Goal: Information Seeking & Learning: Learn about a topic

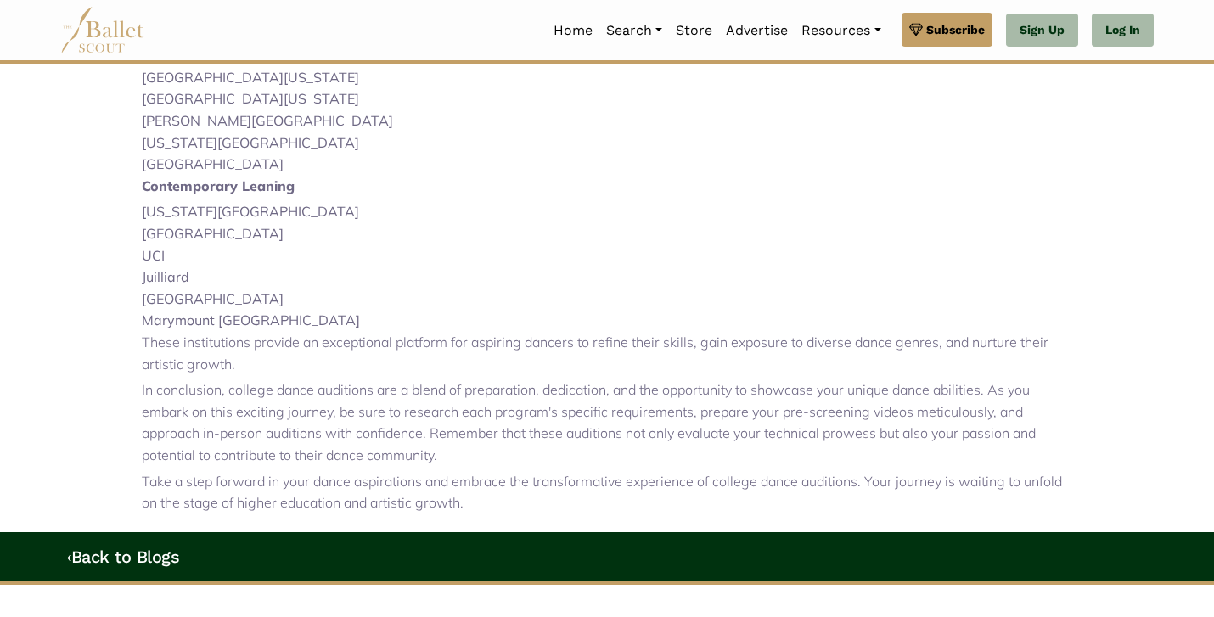
scroll to position [1250, 0]
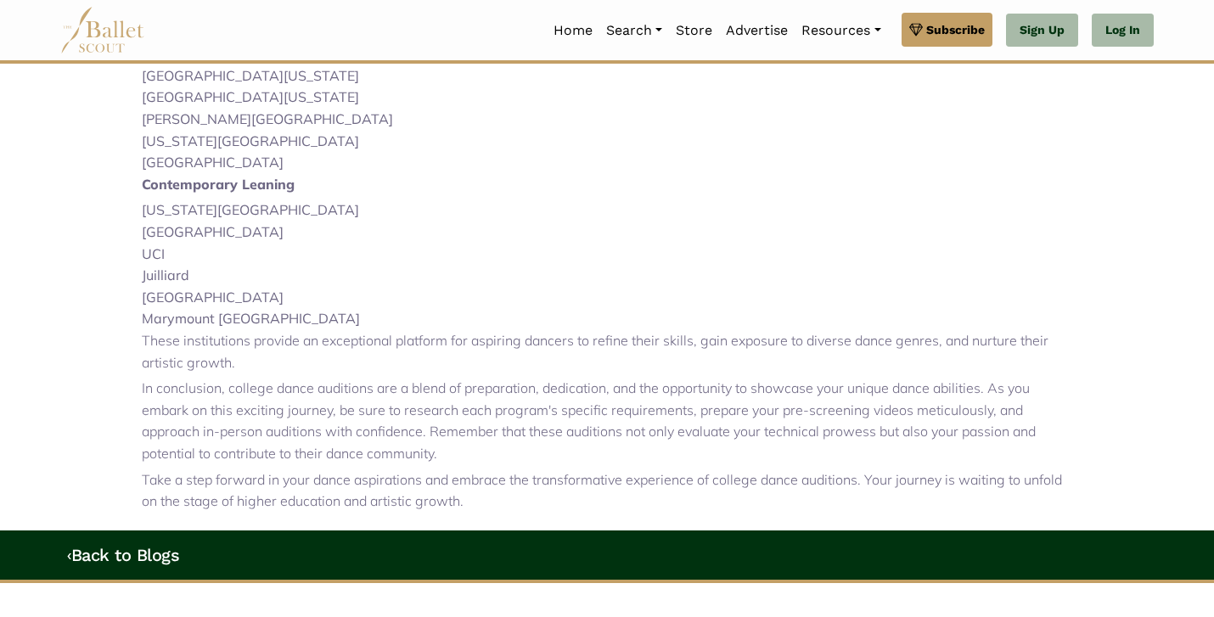
click at [682, 244] on li "UCLA" at bounding box center [607, 232] width 930 height 22
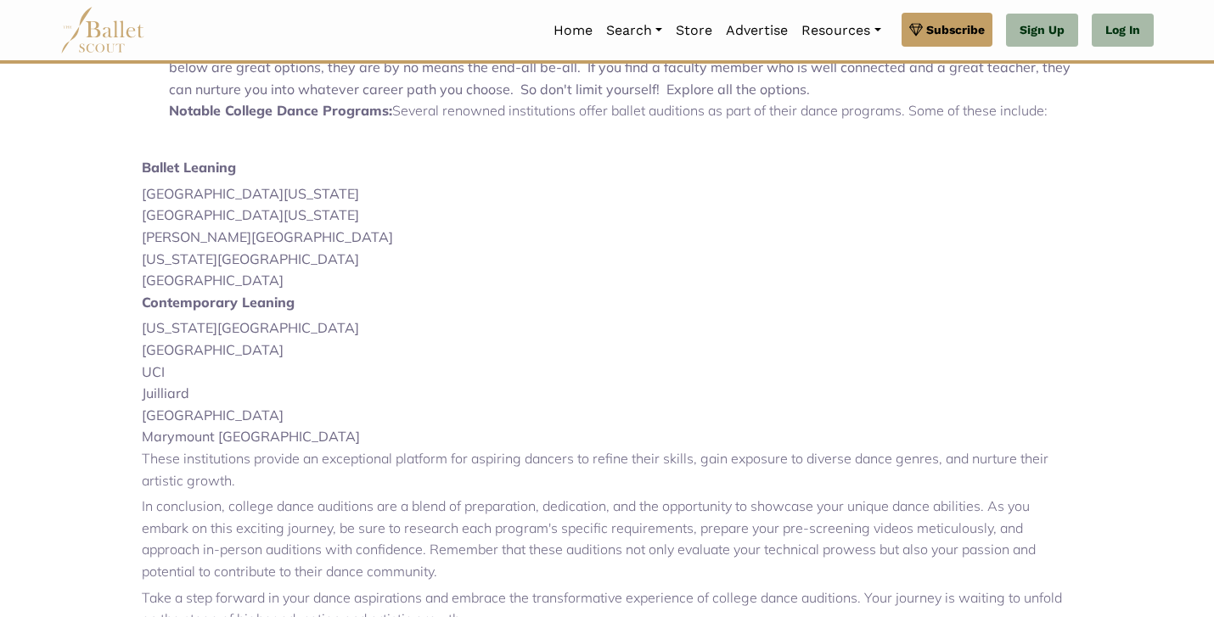
scroll to position [1131, 0]
click at [676, 250] on li "Butler University" at bounding box center [607, 238] width 930 height 22
click at [395, 406] on li "Juilliard" at bounding box center [607, 395] width 930 height 22
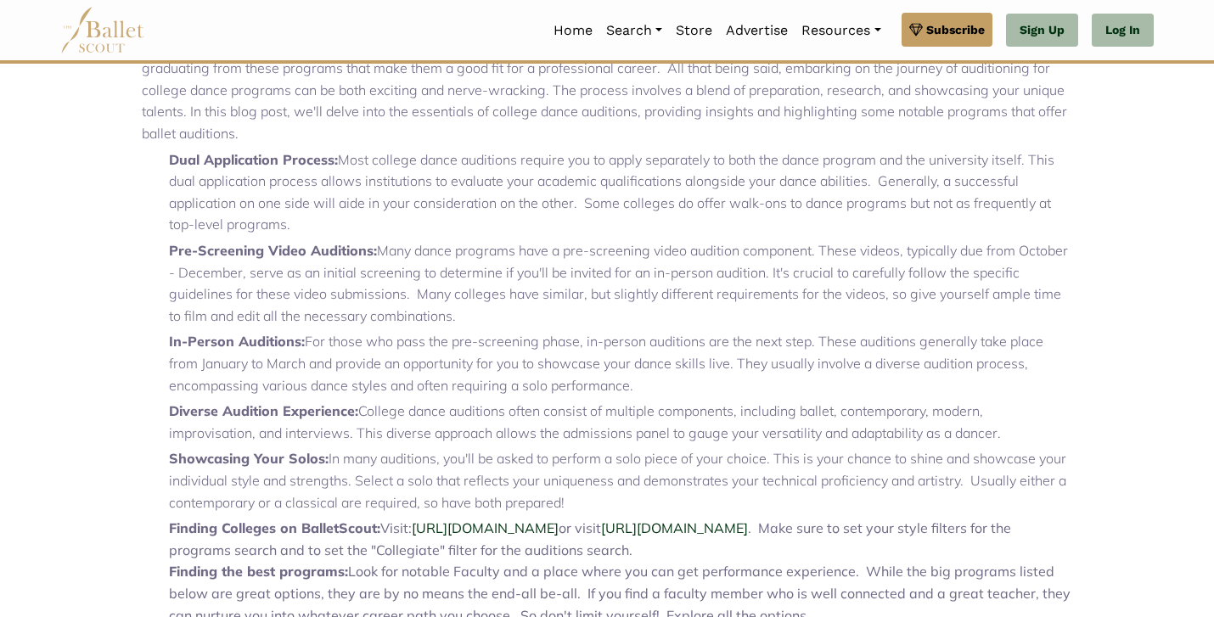
scroll to position [175, 0]
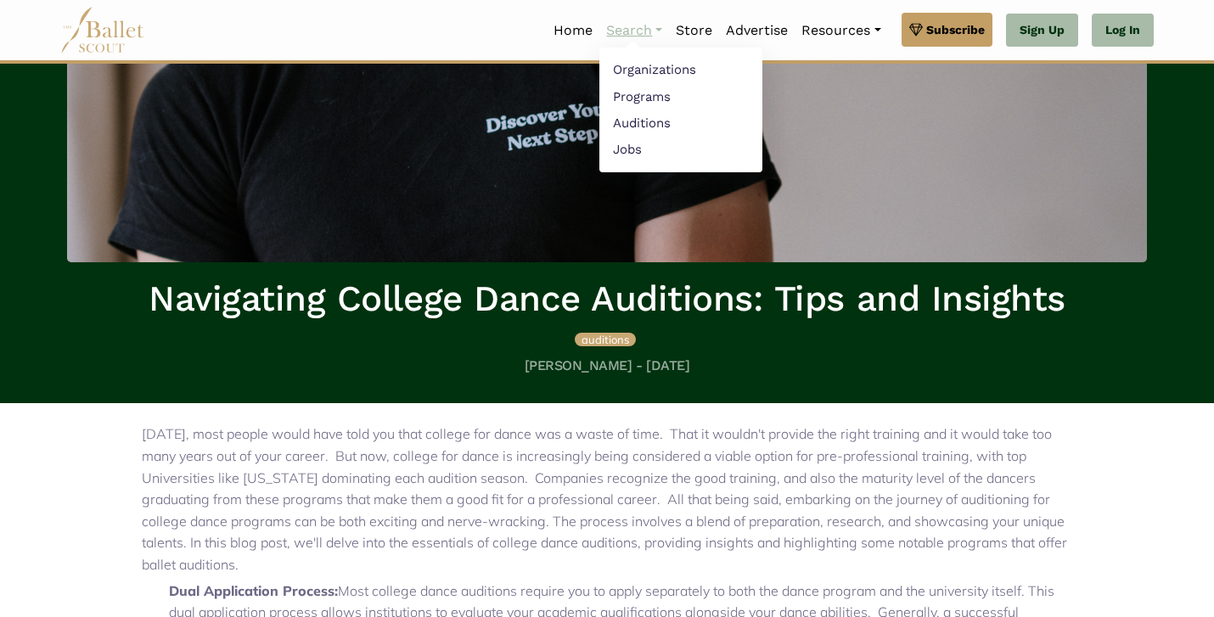
click at [638, 34] on link "Search" at bounding box center [634, 31] width 70 height 36
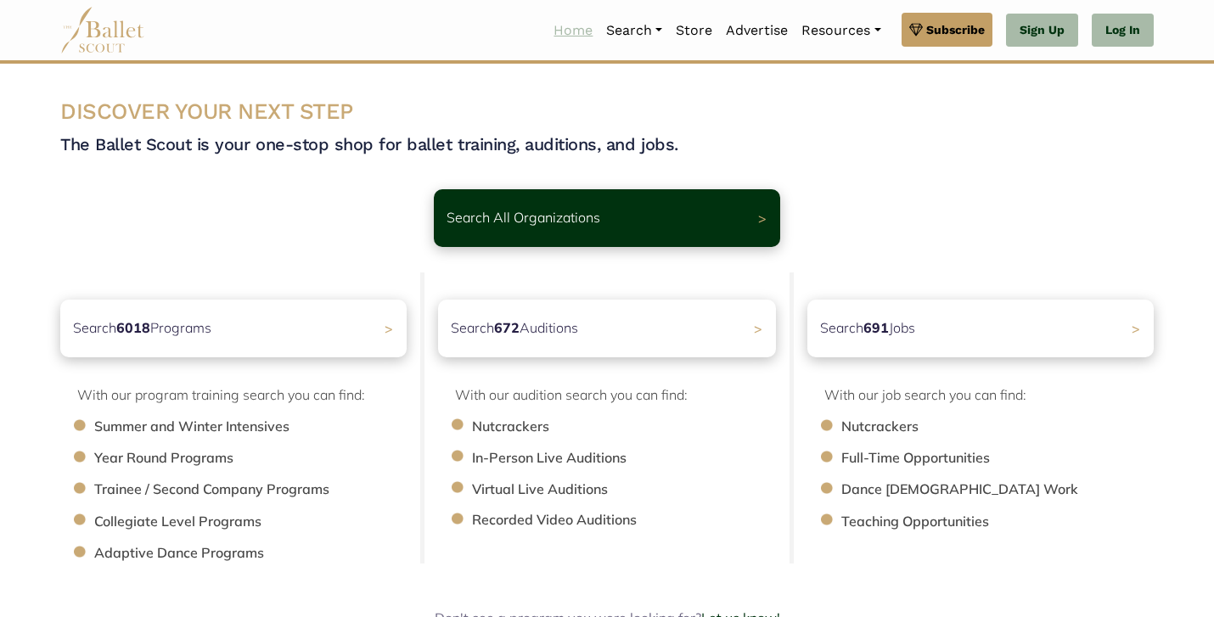
click at [584, 28] on link "Home" at bounding box center [573, 31] width 53 height 36
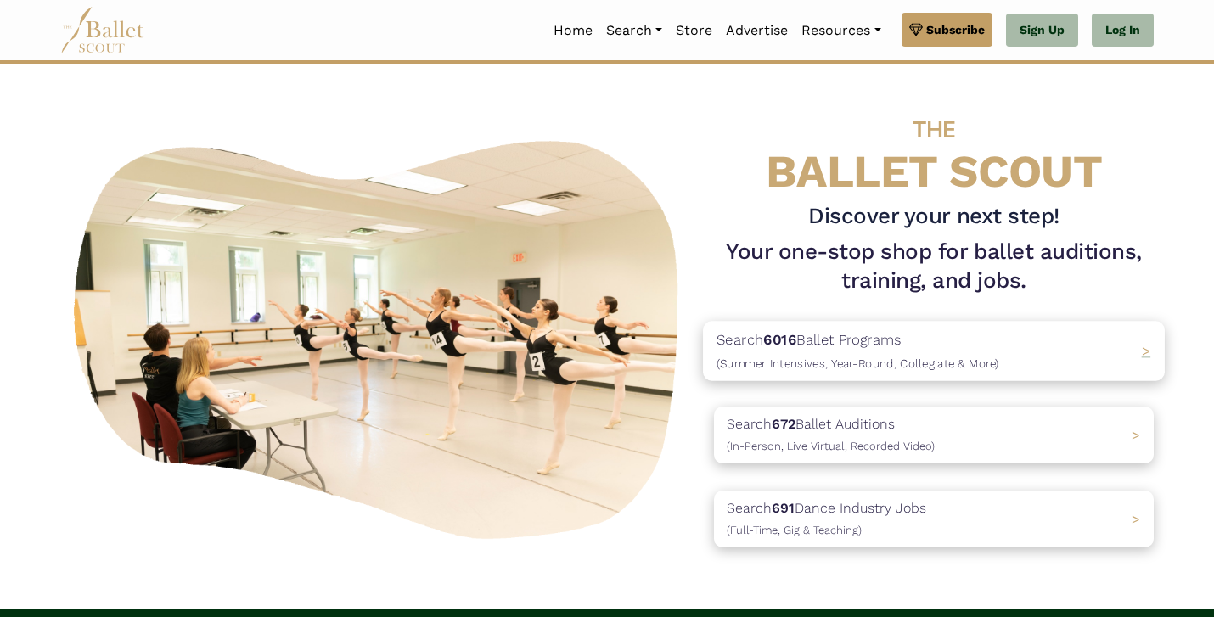
click at [807, 349] on p "Search 6016 Ballet Programs (Summer Intensives, Year-Round, Collegiate & More)" at bounding box center [857, 351] width 283 height 46
click at [823, 342] on p "Search 6016 Ballet Programs (Summer Intensives, Year-Round, Collegiate & More)" at bounding box center [857, 351] width 283 height 46
click at [882, 343] on p "Search 6016 Ballet Programs (Summer Intensives, Year-Round, Collegiate & More)" at bounding box center [857, 351] width 283 height 46
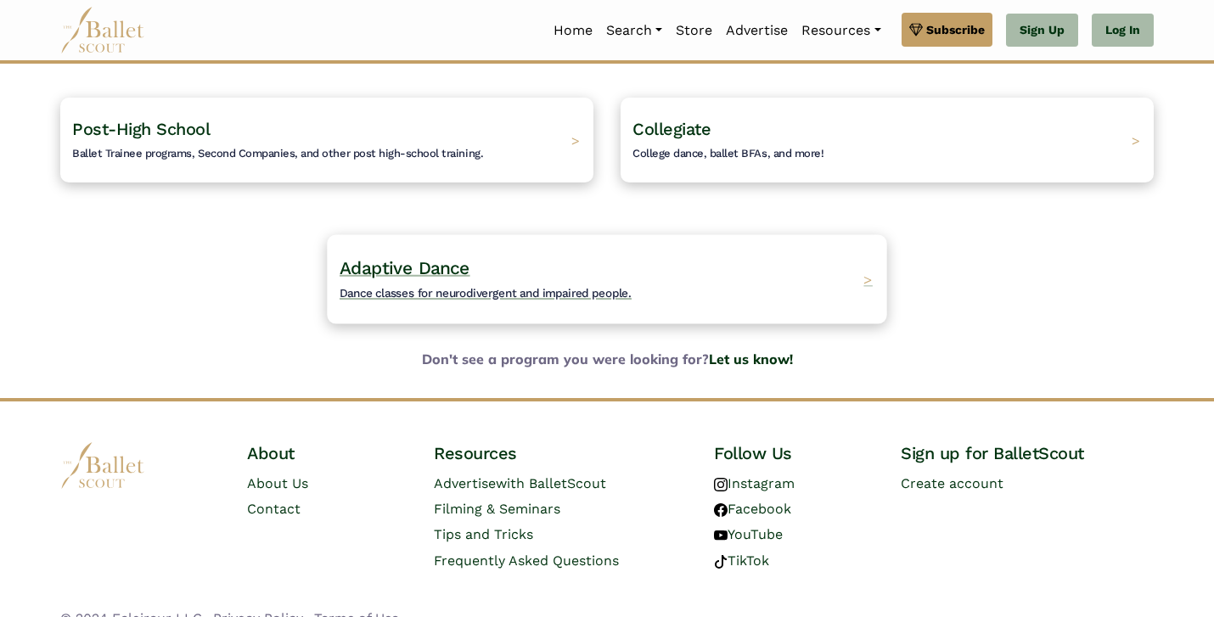
scroll to position [289, 0]
click at [625, 403] on body "Premium Feature Make this audition season count. Upgrade to premium for access …" at bounding box center [607, 178] width 1214 height 934
click at [712, 148] on span "College dance, ballet BFAs, and more!" at bounding box center [720, 155] width 201 height 14
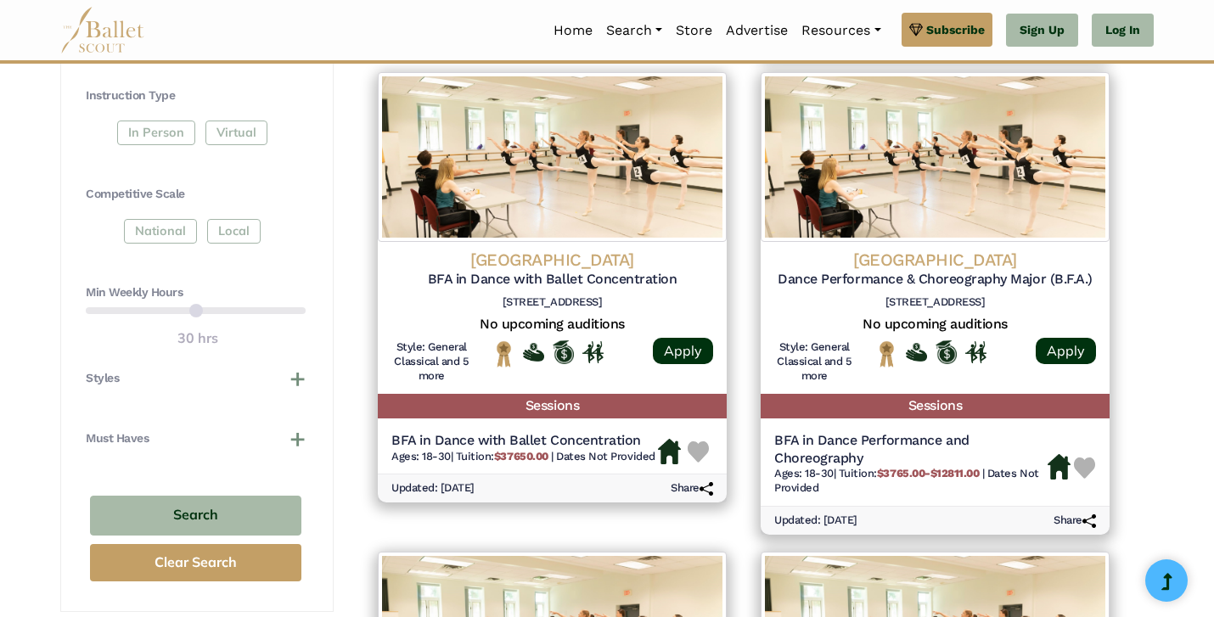
scroll to position [771, 0]
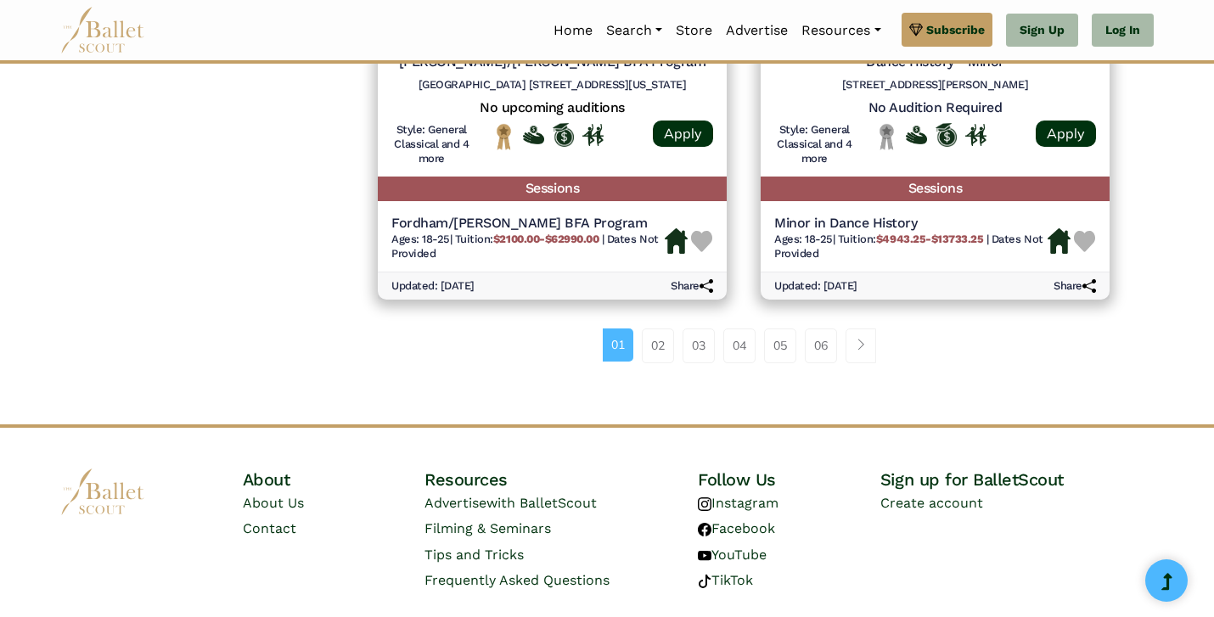
scroll to position [2423, 0]
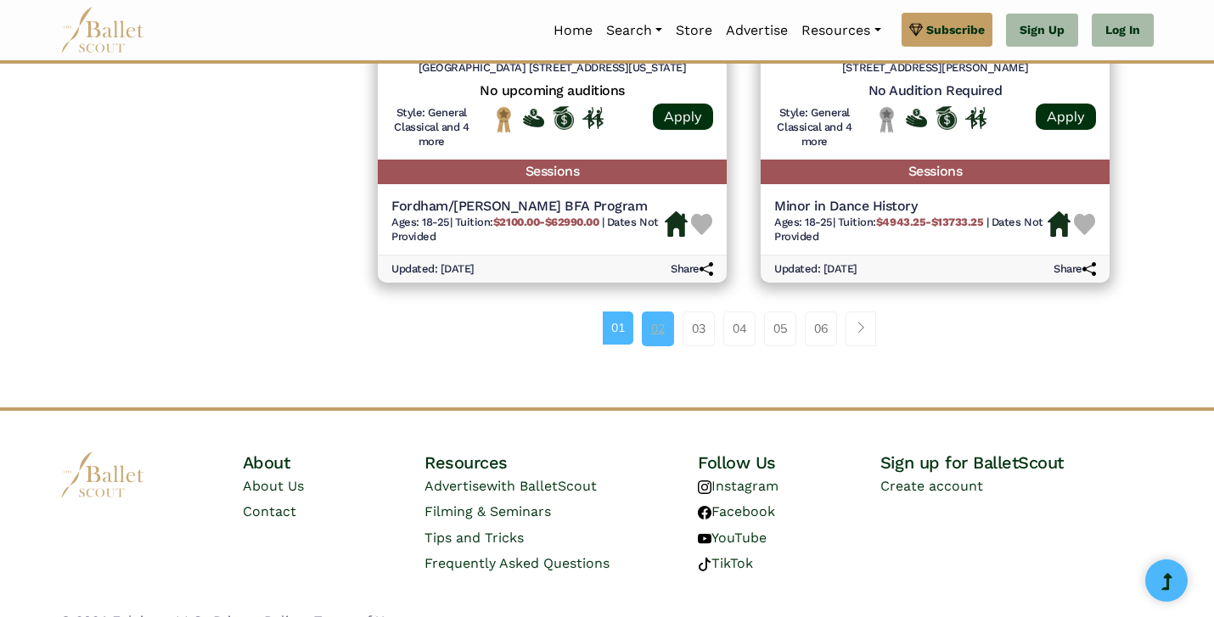
click at [659, 326] on link "02" at bounding box center [658, 328] width 32 height 34
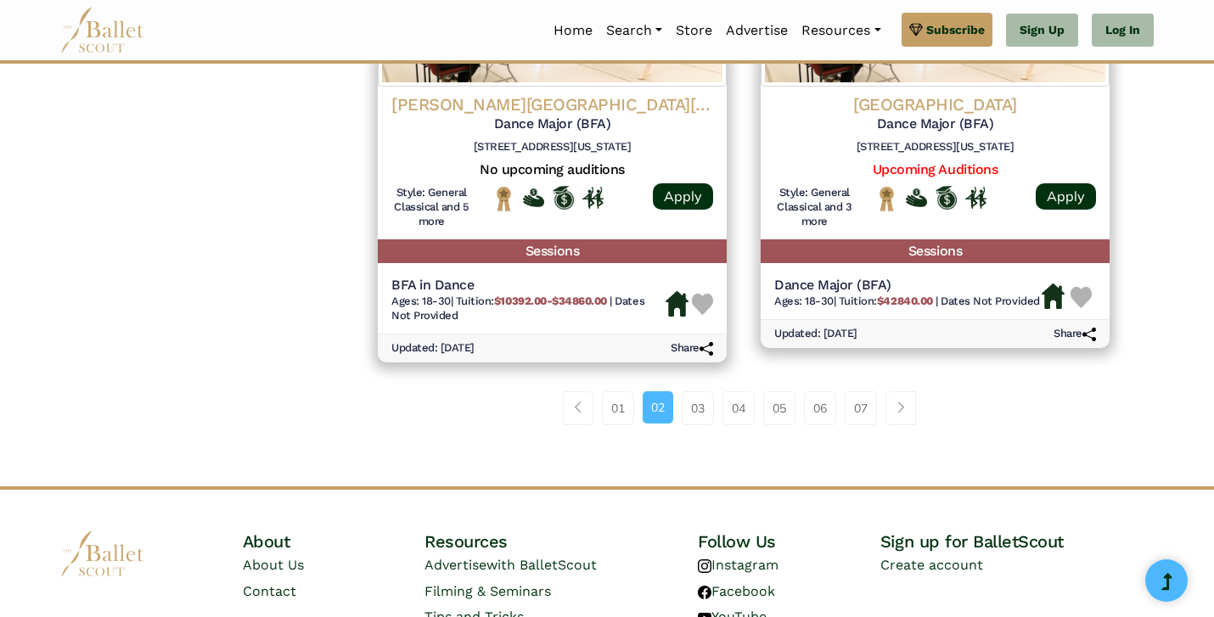
scroll to position [2301, 0]
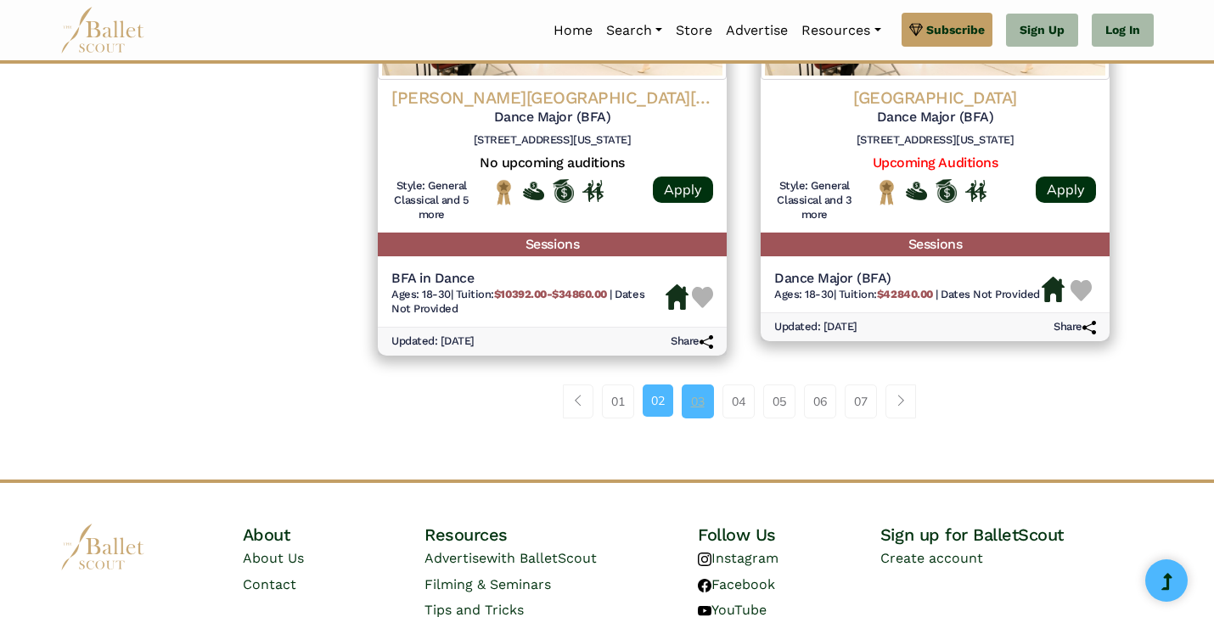
click at [700, 403] on link "03" at bounding box center [697, 401] width 32 height 34
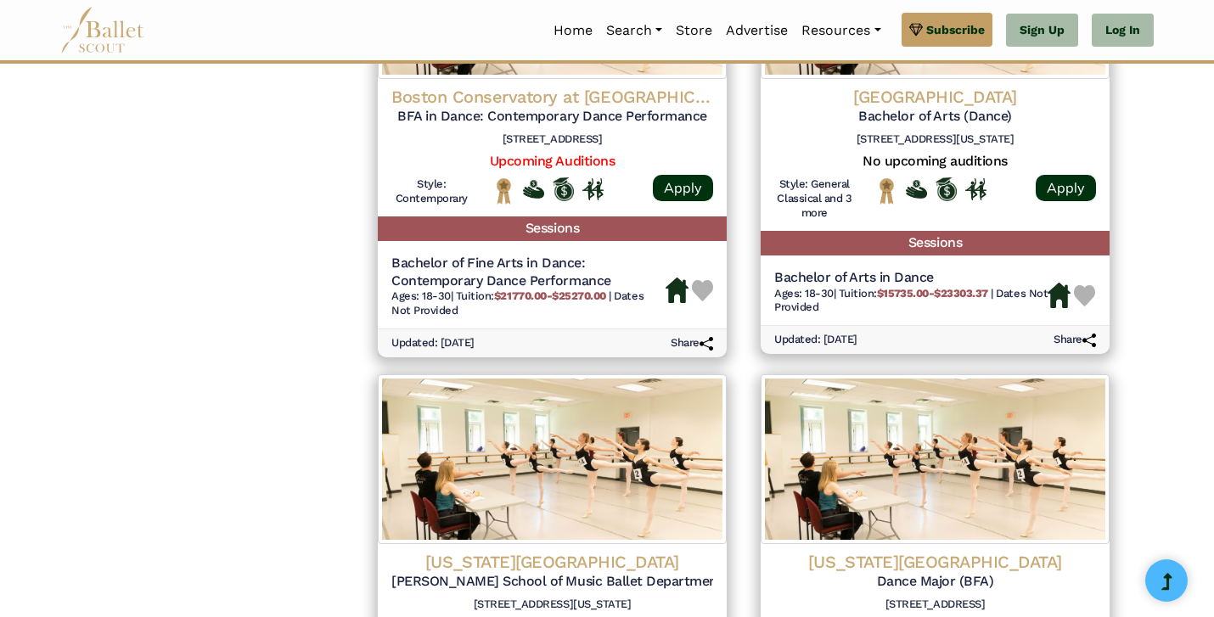
scroll to position [1862, 0]
